Goal: Information Seeking & Learning: Learn about a topic

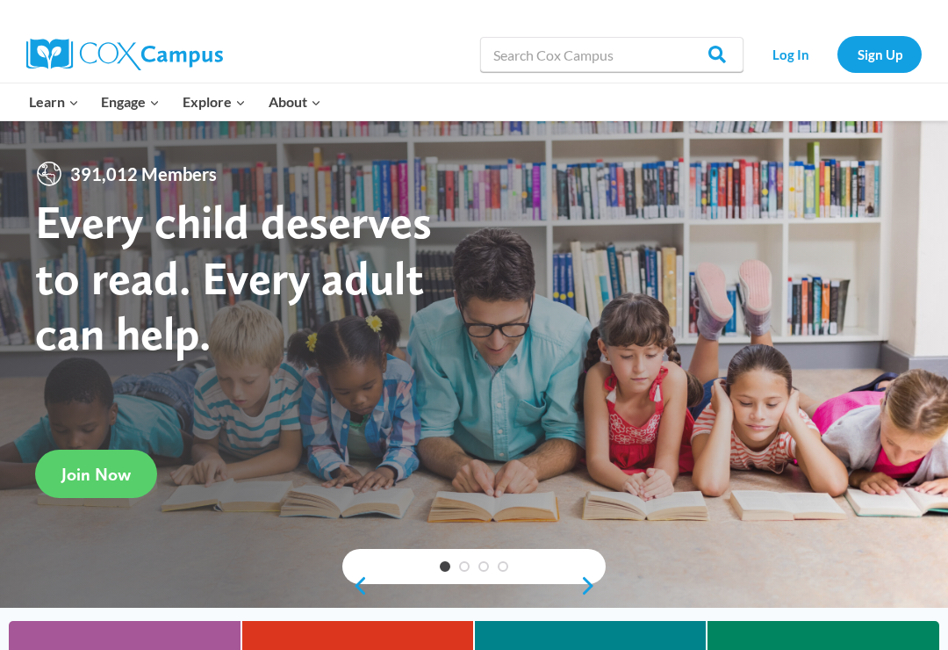
click at [793, 65] on link "Log In" at bounding box center [791, 54] width 76 height 36
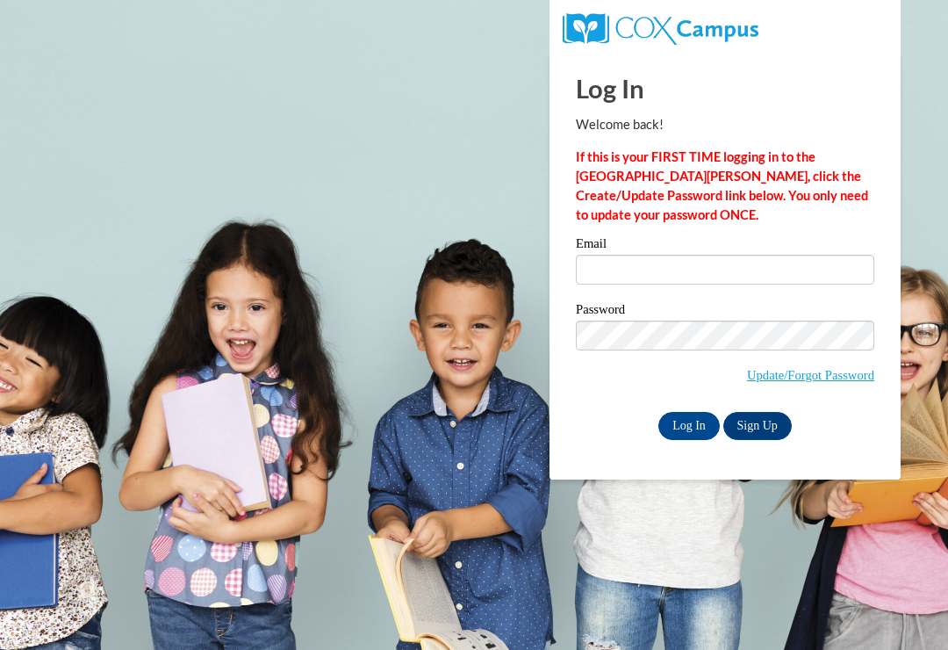
click at [783, 251] on label "Email" at bounding box center [725, 246] width 299 height 18
click at [783, 255] on input "Email" at bounding box center [725, 270] width 299 height 30
click at [762, 242] on label "Email" at bounding box center [725, 246] width 299 height 18
click at [762, 255] on input "Email" at bounding box center [725, 270] width 299 height 30
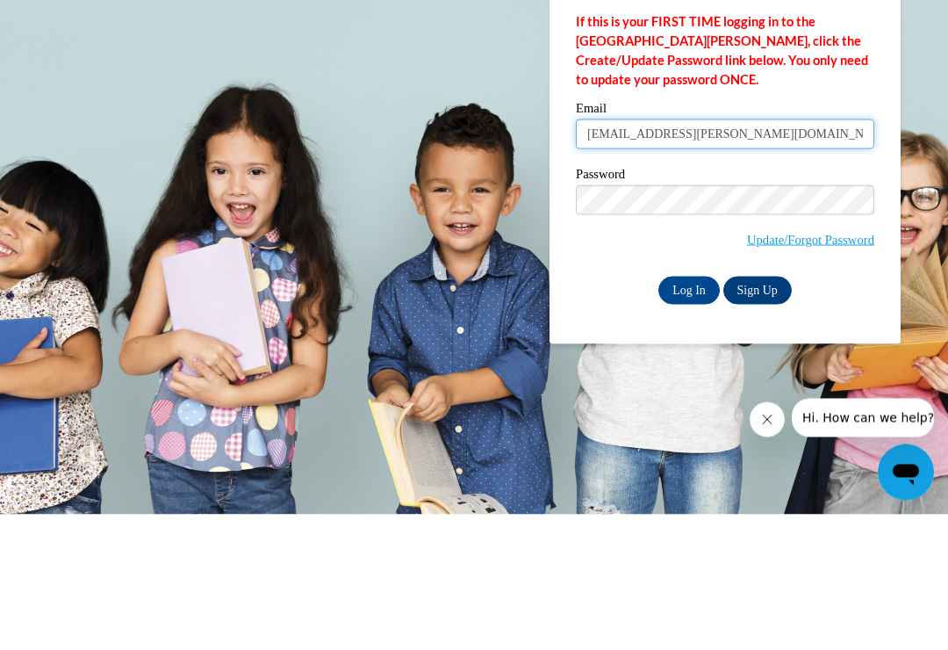
type input "sameria.ward@yahoo.com"
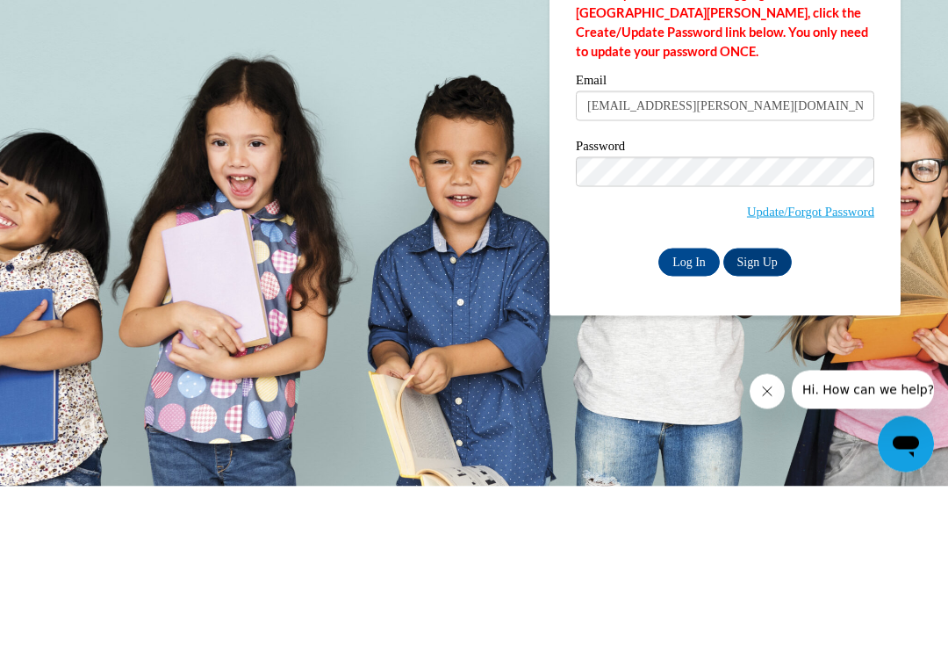
click at [688, 303] on div "Password Update/Forgot Password" at bounding box center [725, 355] width 299 height 104
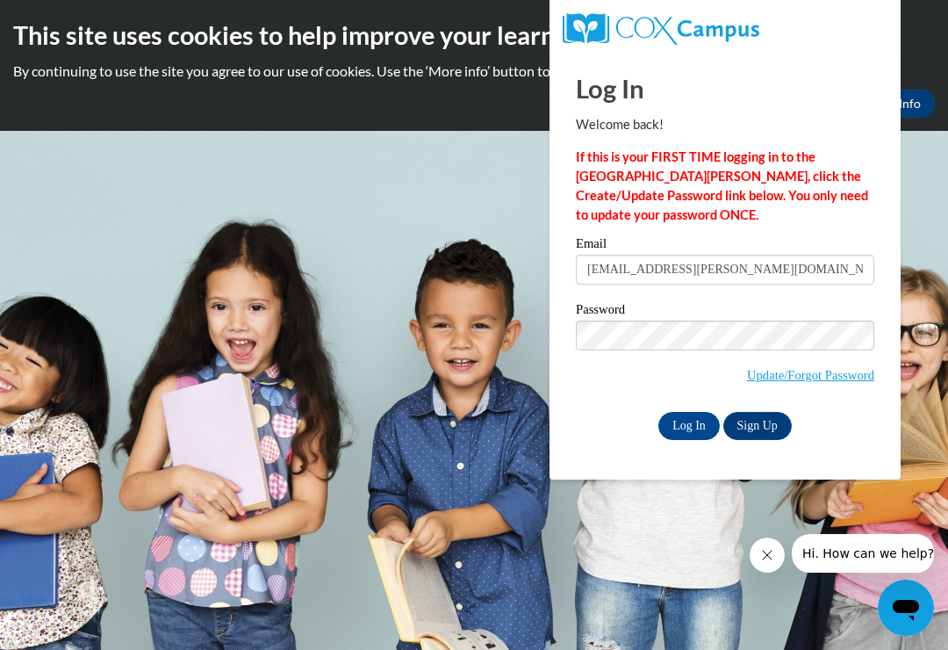
click at [694, 423] on input "Log In" at bounding box center [689, 426] width 61 height 28
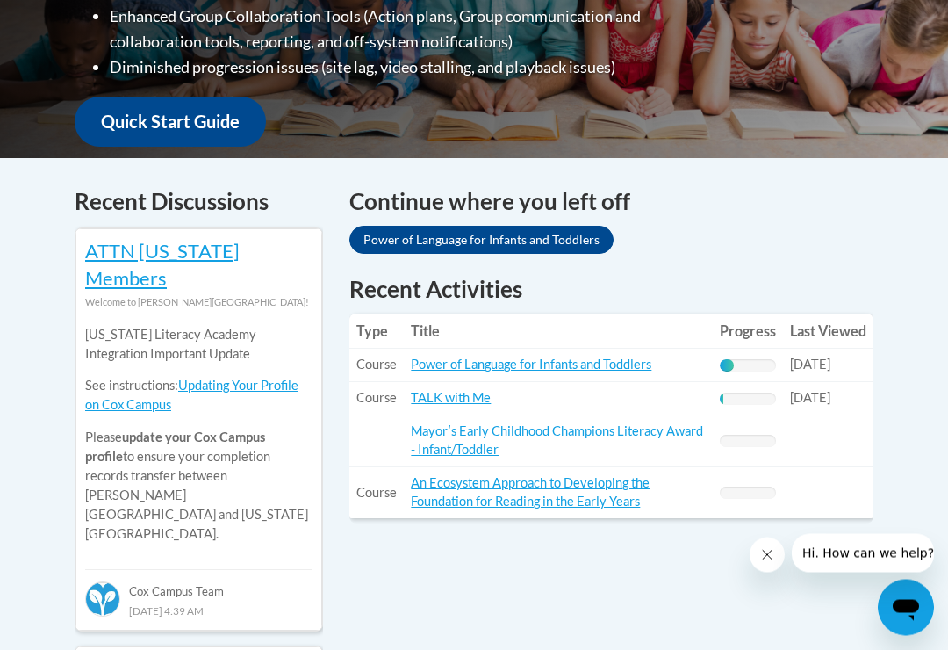
scroll to position [608, 0]
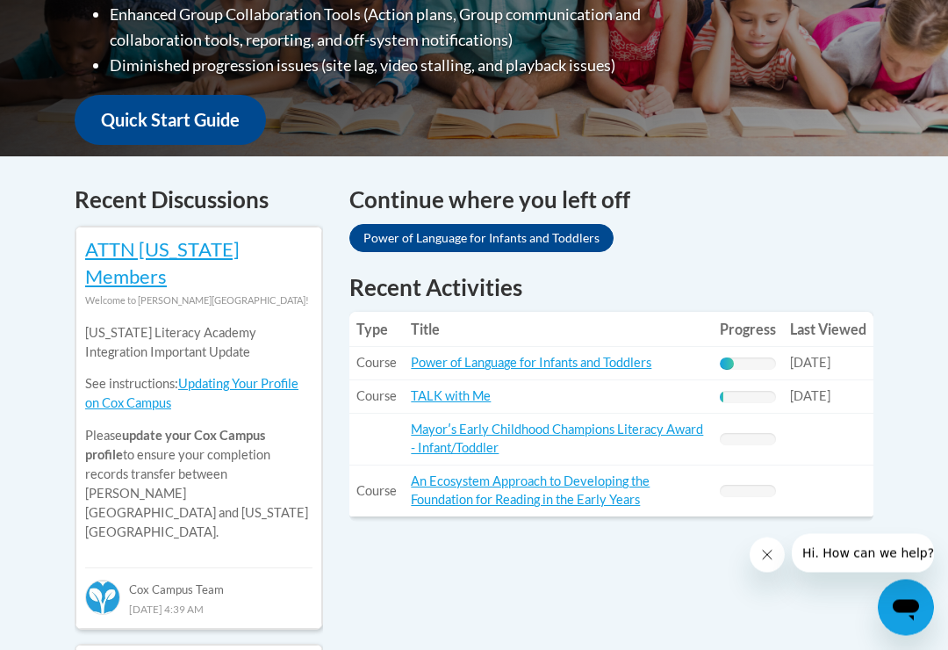
click at [591, 356] on link "Power of Language for Infants and Toddlers" at bounding box center [531, 363] width 241 height 15
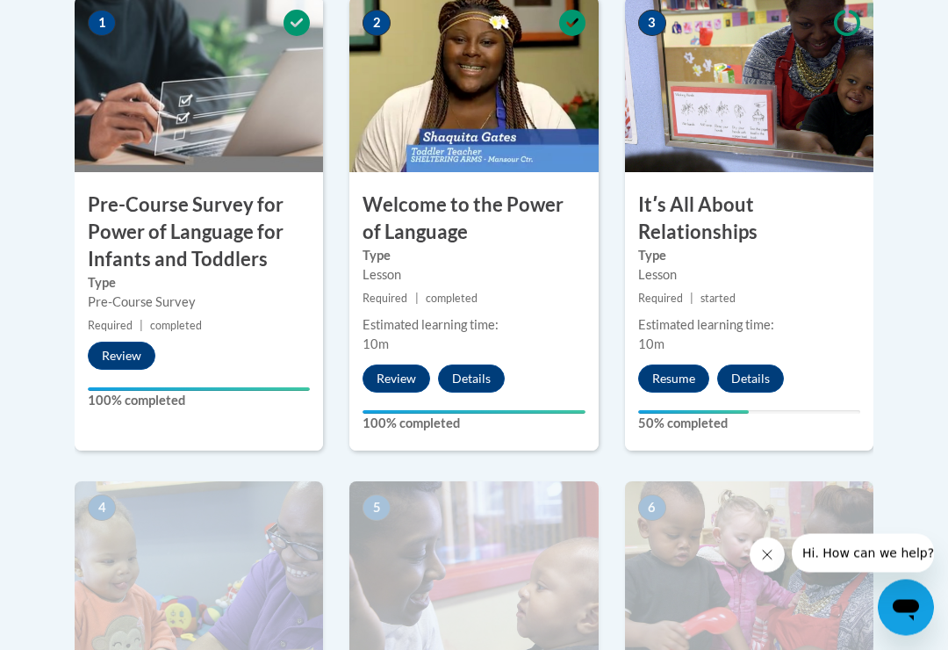
scroll to position [660, 0]
click at [672, 369] on button "Resume" at bounding box center [673, 378] width 71 height 28
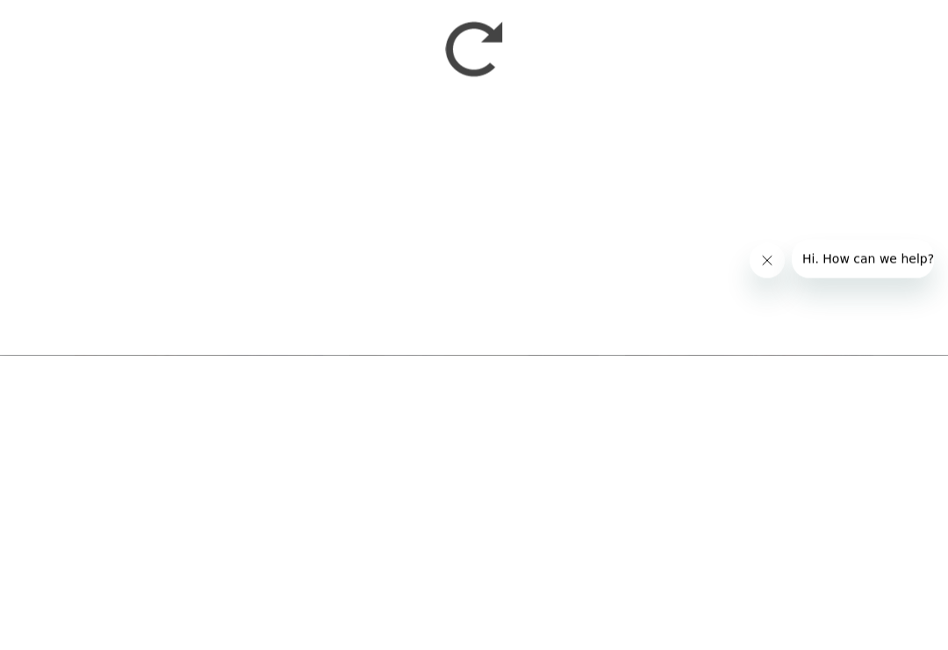
scroll to position [955, 0]
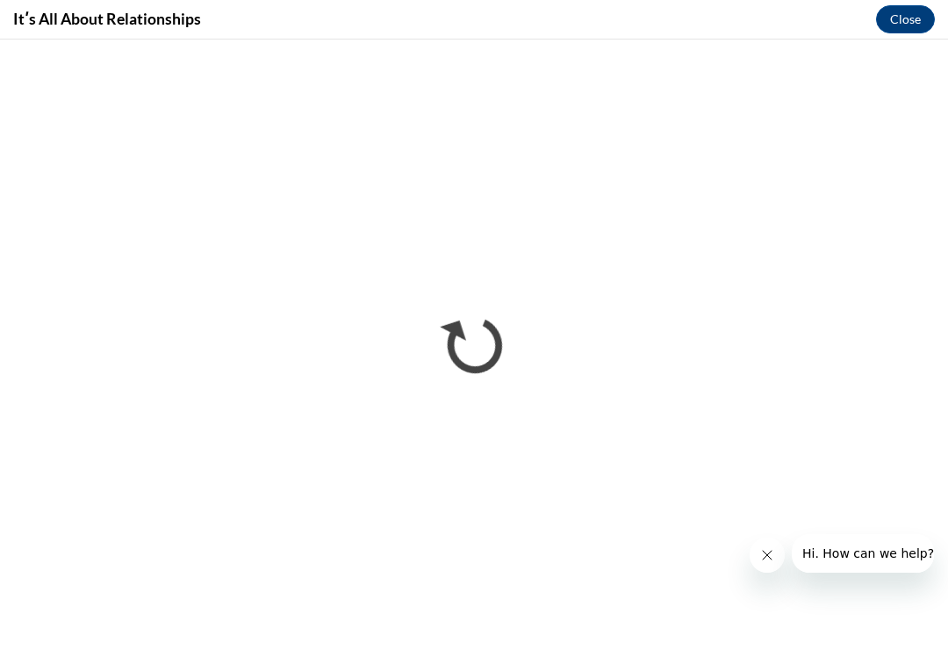
click at [760, 554] on button "Close message from company" at bounding box center [767, 554] width 35 height 35
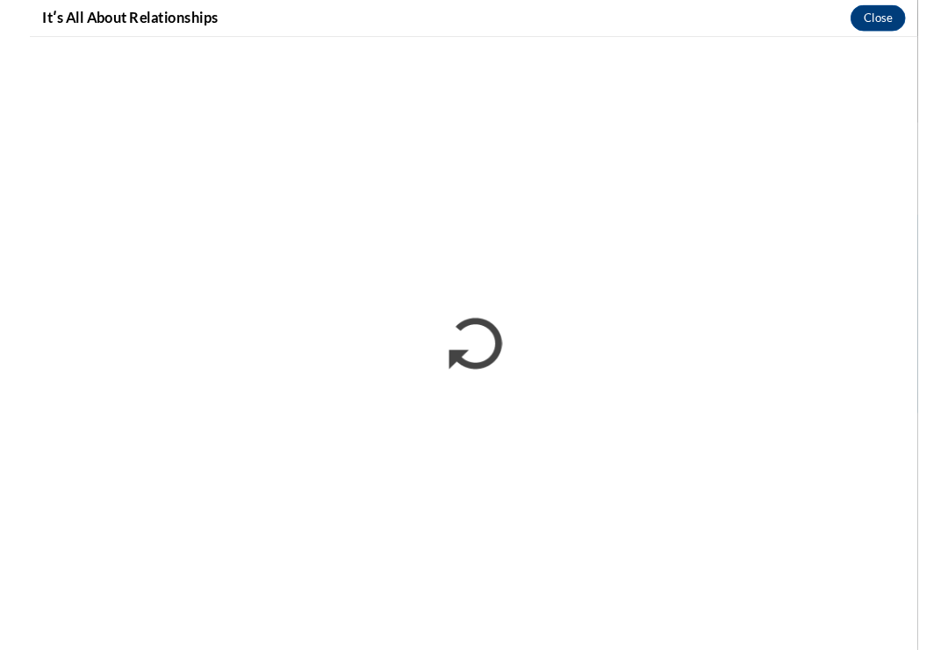
scroll to position [982, 0]
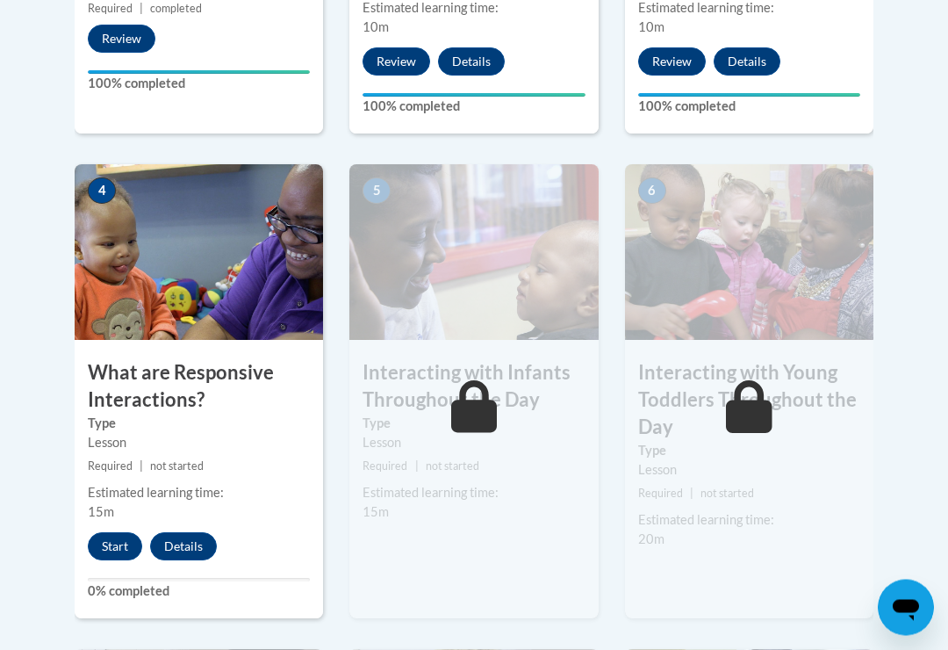
scroll to position [977, 0]
click at [112, 553] on button "Start" at bounding box center [115, 546] width 54 height 28
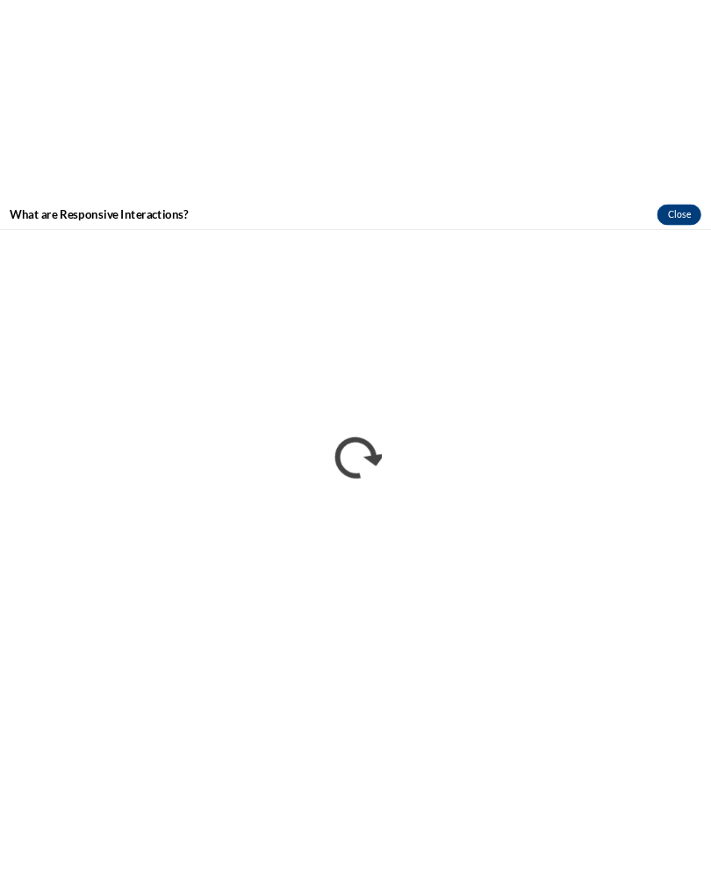
scroll to position [1217, 0]
